Goal: Task Accomplishment & Management: Manage account settings

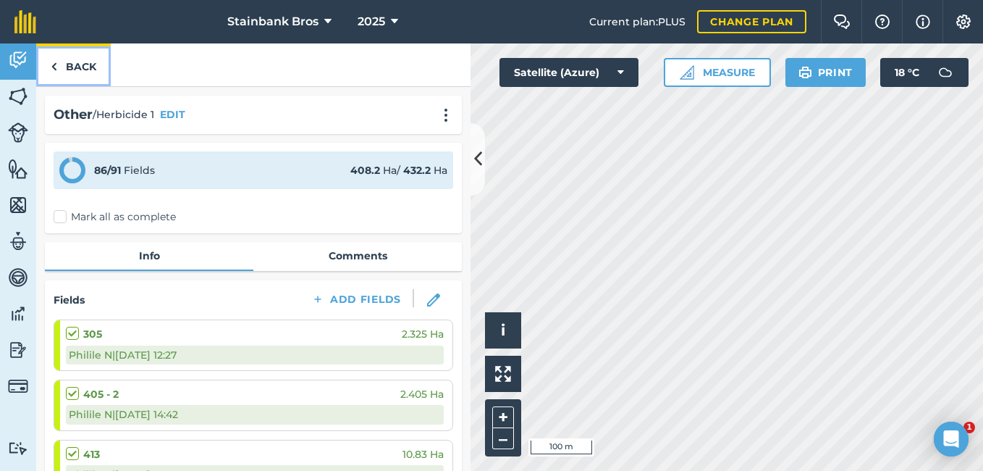
click at [64, 70] on link "Back" at bounding box center [73, 64] width 75 height 43
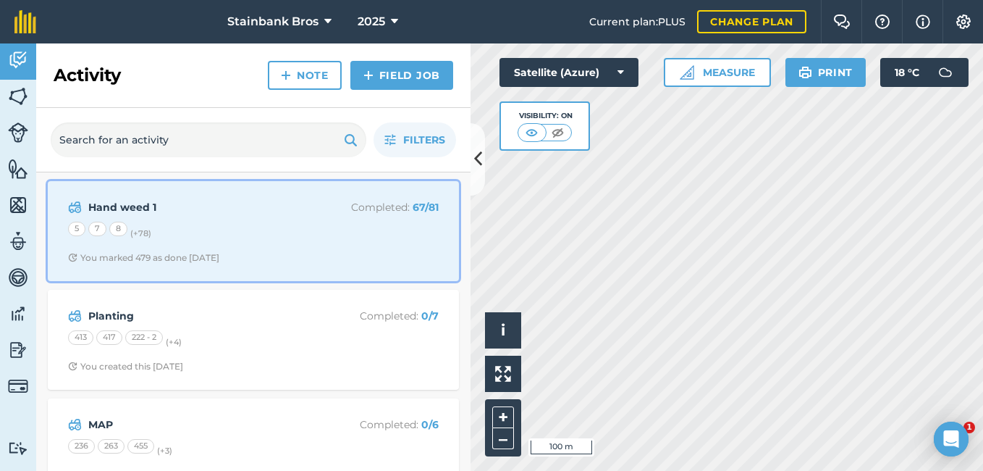
click at [166, 211] on strong "Hand weed 1" at bounding box center [203, 207] width 230 height 16
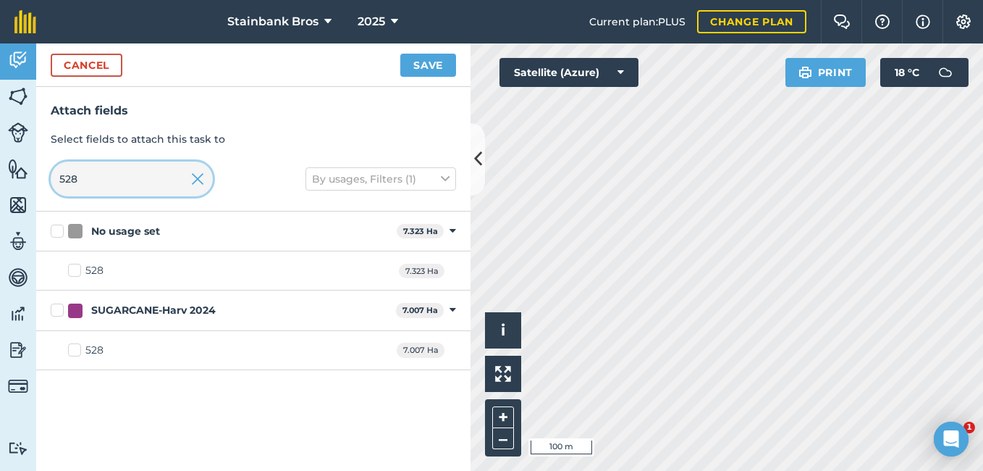
click at [119, 184] on input "528" at bounding box center [132, 178] width 162 height 35
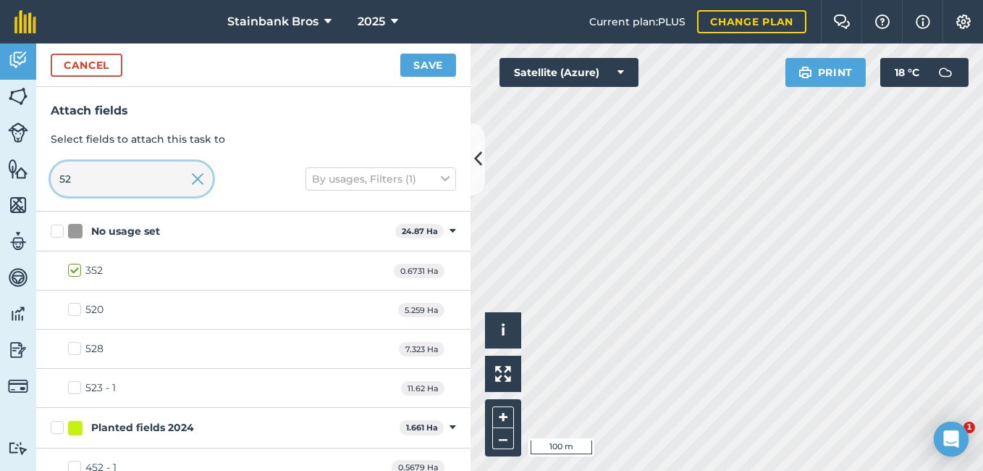
type input "5"
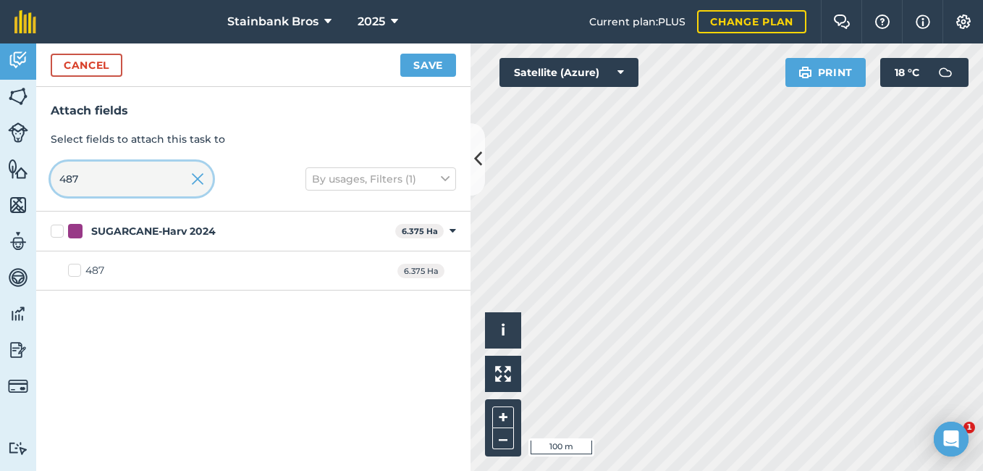
type input "487"
click at [76, 269] on label "487" at bounding box center [86, 270] width 36 height 15
click at [76, 269] on input "487" at bounding box center [72, 267] width 9 height 9
checkbox input "true"
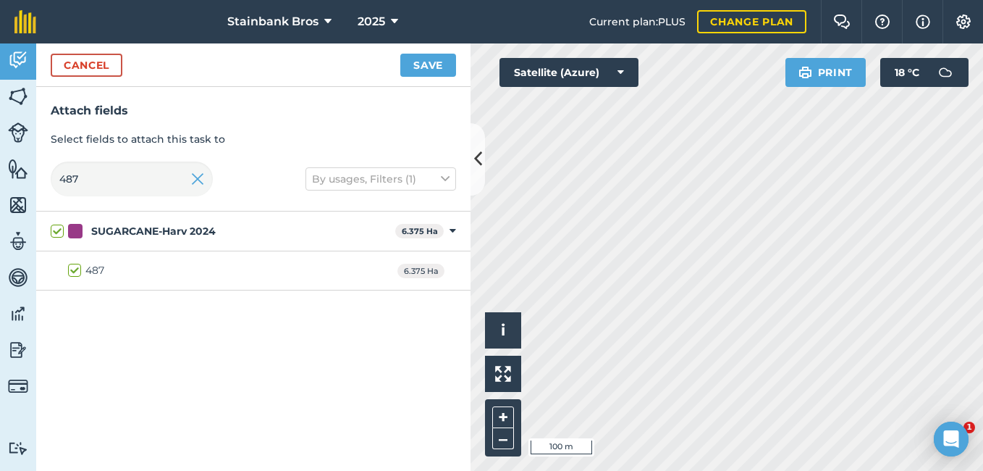
click at [76, 269] on label "487" at bounding box center [86, 270] width 36 height 15
click at [76, 269] on input "487" at bounding box center [72, 267] width 9 height 9
checkbox input "false"
click at [93, 176] on input "487" at bounding box center [132, 178] width 162 height 35
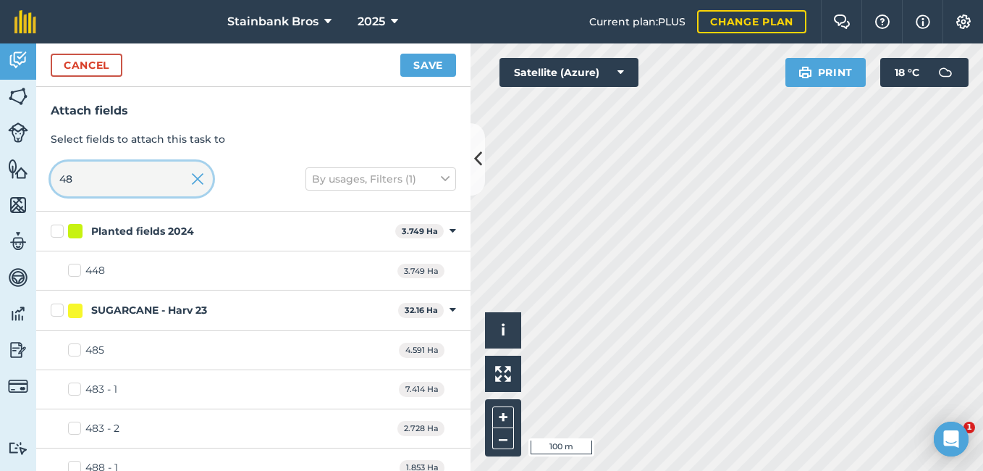
type input "4"
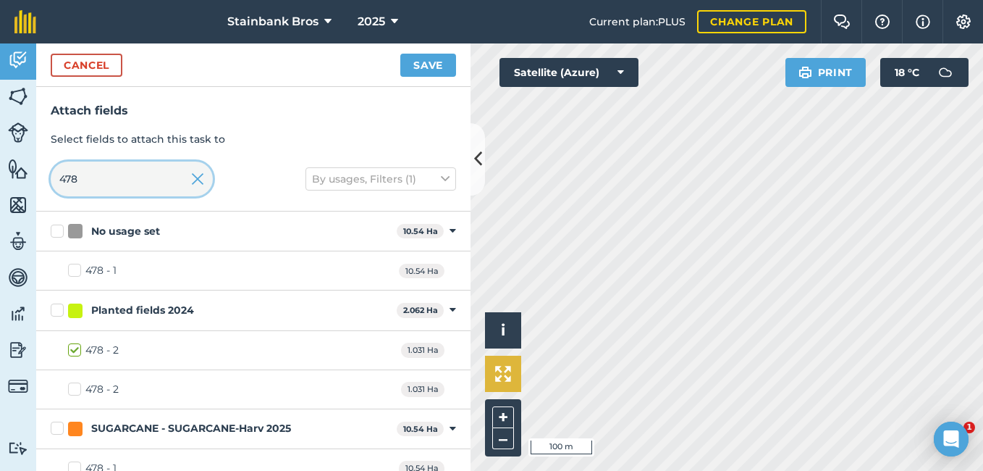
type input "478"
click at [508, 376] on img at bounding box center [503, 374] width 16 height 16
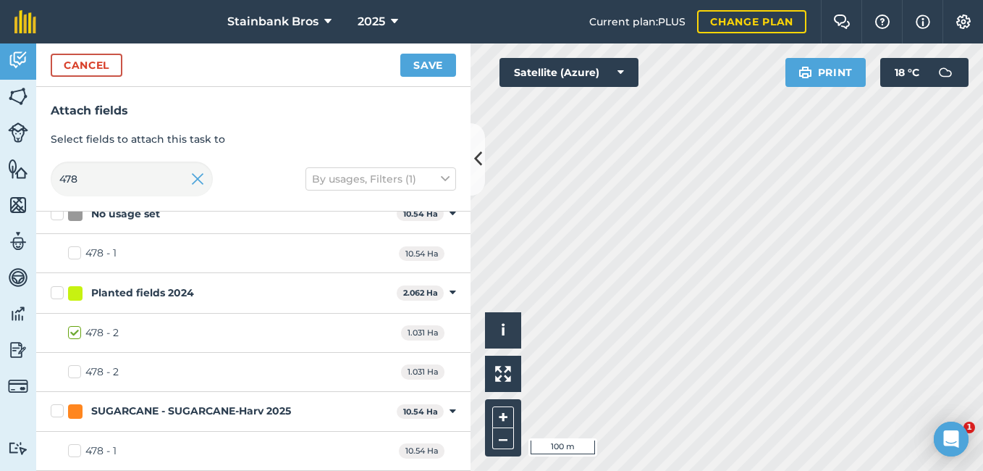
click at [77, 453] on label "478 - 1" at bounding box center [92, 450] width 49 height 15
click at [77, 453] on input "478 - 1" at bounding box center [72, 447] width 9 height 9
checkbox input "true"
click at [433, 70] on button "Save" at bounding box center [428, 65] width 56 height 23
